Goal: Navigation & Orientation: Find specific page/section

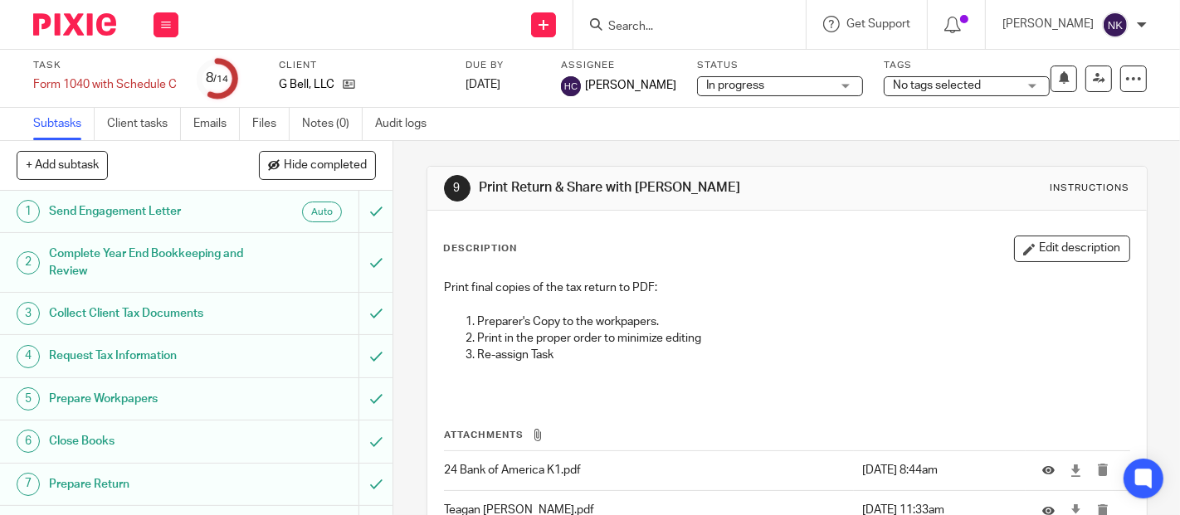
click at [164, 18] on button at bounding box center [165, 24] width 25 height 25
click at [167, 127] on link "Clients" at bounding box center [162, 126] width 36 height 12
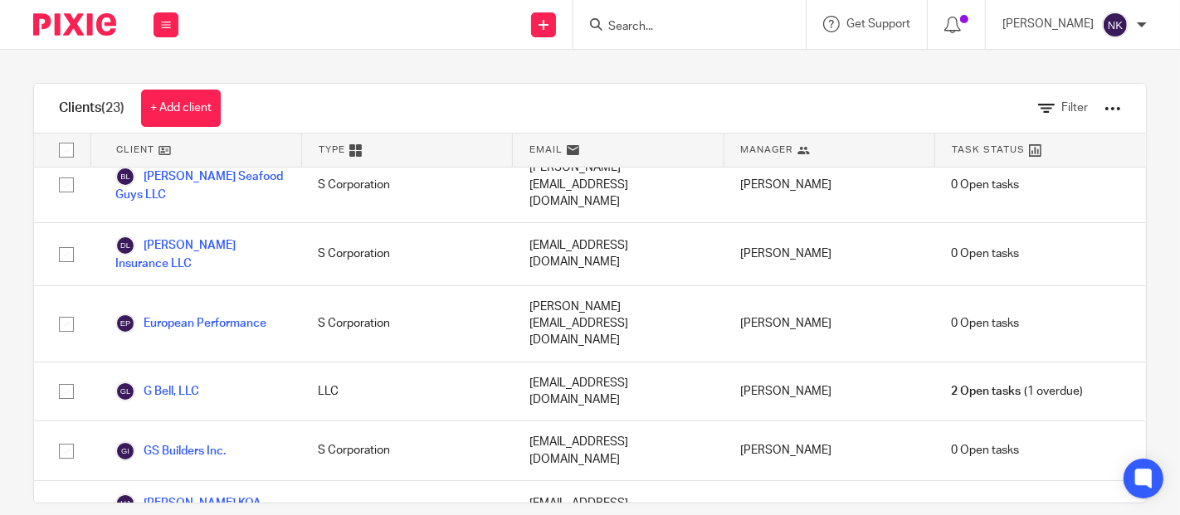
scroll to position [438, 0]
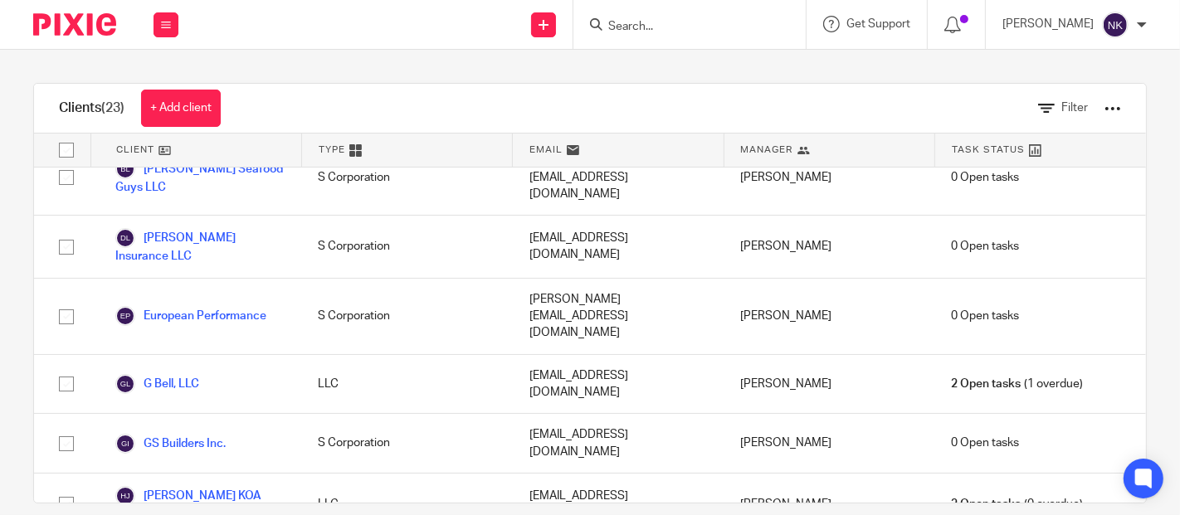
click at [191, 434] on link "GS Builders Inc." at bounding box center [170, 444] width 110 height 20
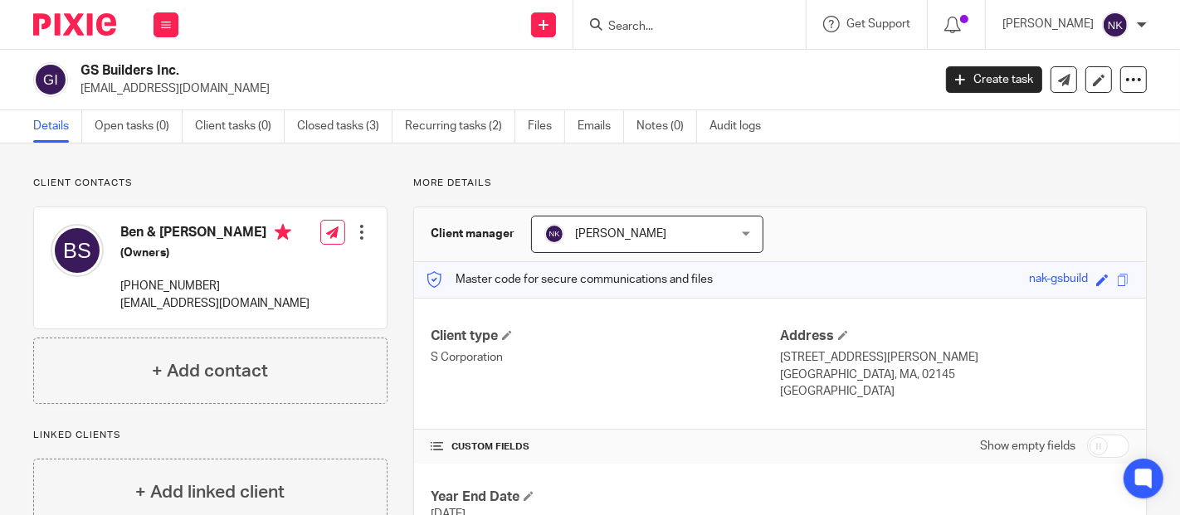
click at [334, 126] on link "Closed tasks (3)" at bounding box center [344, 126] width 95 height 32
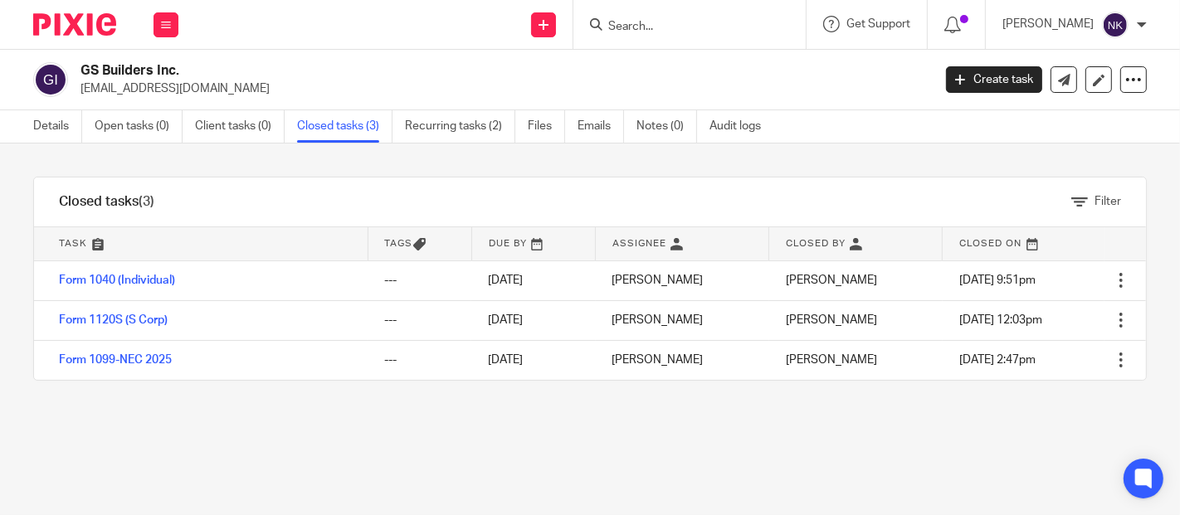
click at [158, 277] on link "Form 1040 (Individual)" at bounding box center [117, 281] width 116 height 12
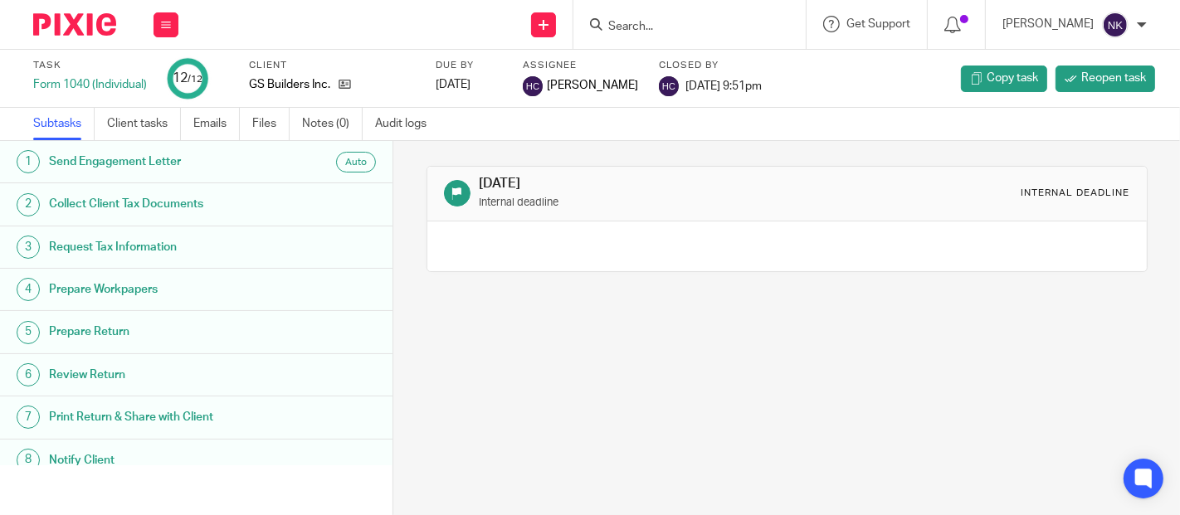
click at [267, 124] on link "Files" at bounding box center [270, 124] width 37 height 32
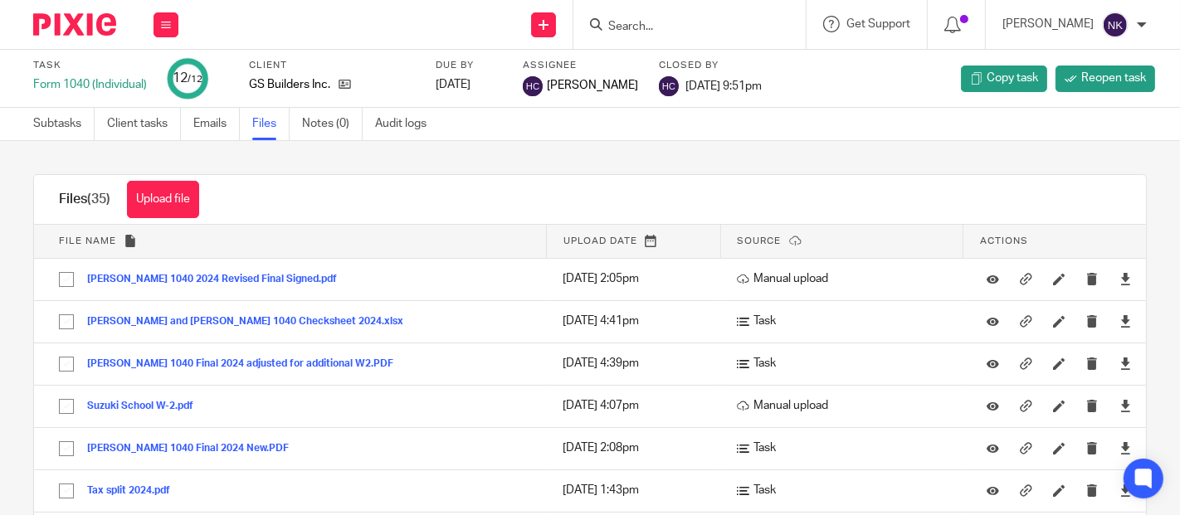
click at [234, 275] on button "[PERSON_NAME] 1040 2024 Revised Final Signed.pdf" at bounding box center [218, 280] width 262 height 12
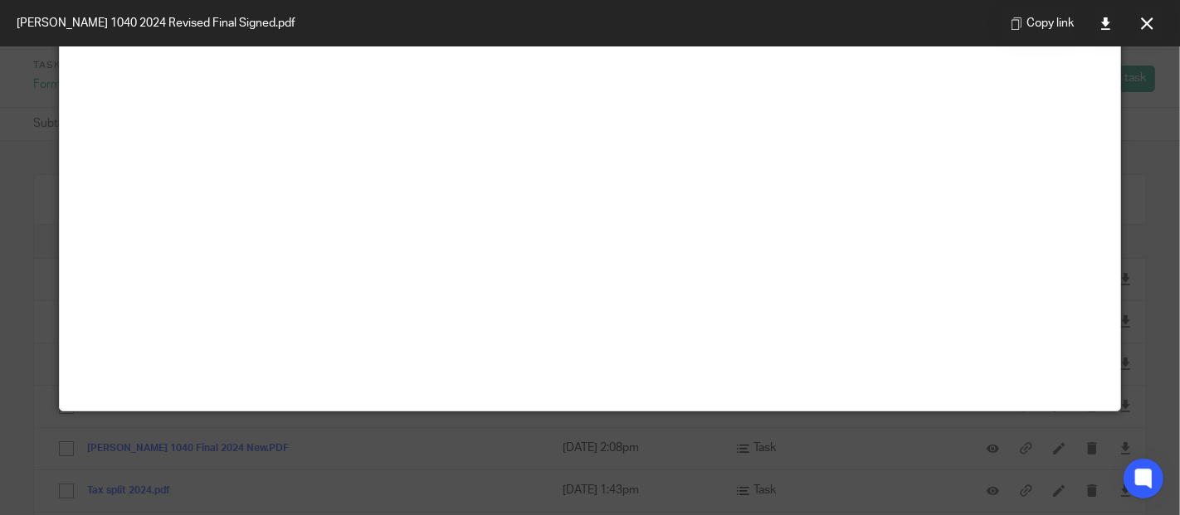
scroll to position [116, 0]
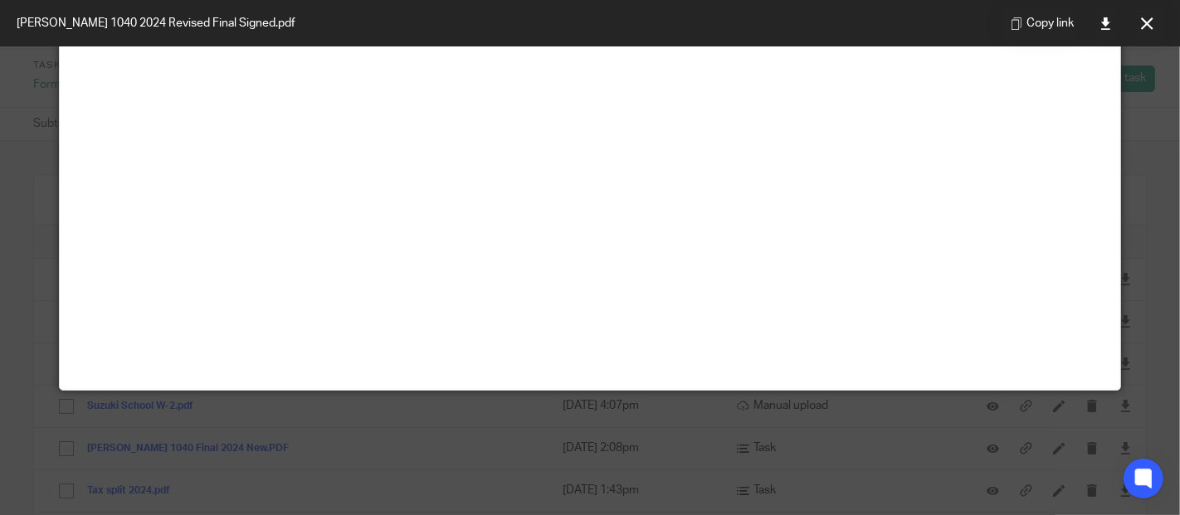
drag, startPoint x: 1112, startPoint y: 129, endPoint x: 1126, endPoint y: 338, distance: 208.7
click at [1126, 338] on div at bounding box center [590, 257] width 1180 height 515
